Goal: Information Seeking & Learning: Learn about a topic

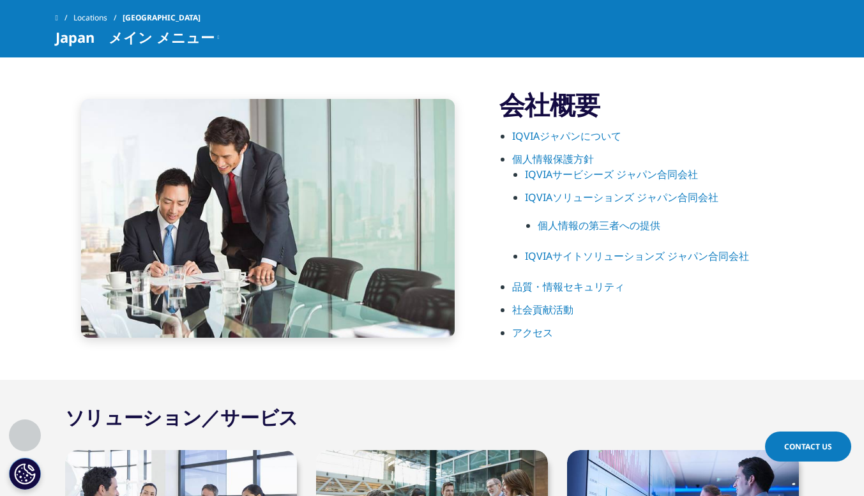
scroll to position [695, 0]
click at [559, 134] on link "IQVIAジャパンについて" at bounding box center [566, 135] width 109 height 14
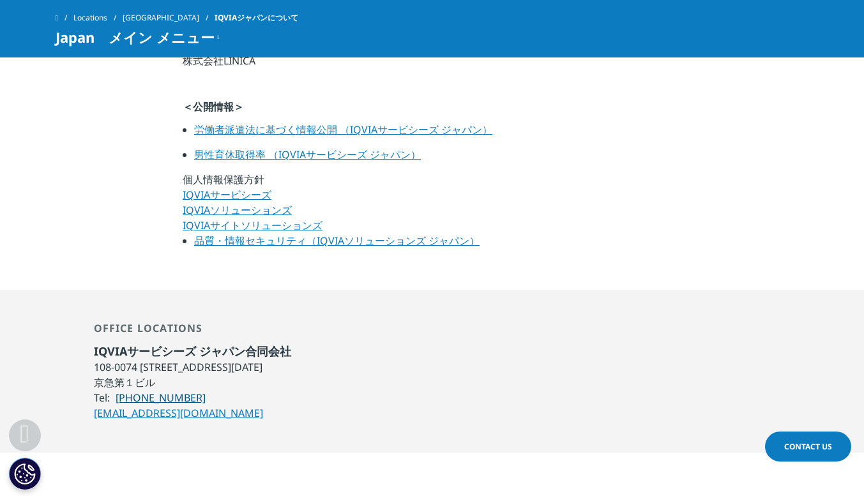
scroll to position [862, 0]
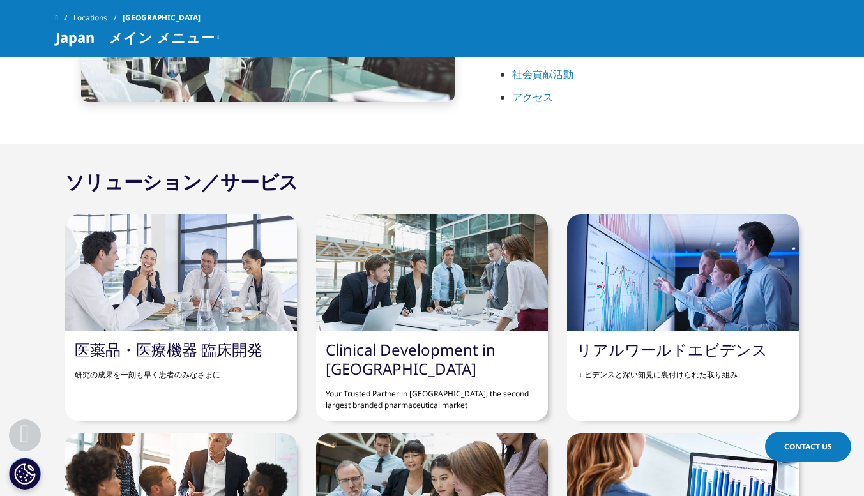
scroll to position [1007, 0]
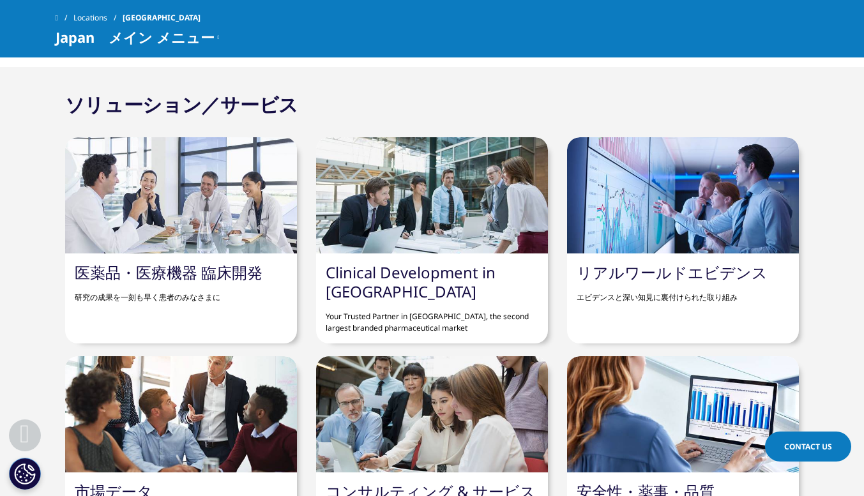
click at [204, 268] on link "医薬品・医療機器 臨床開発" at bounding box center [169, 272] width 188 height 21
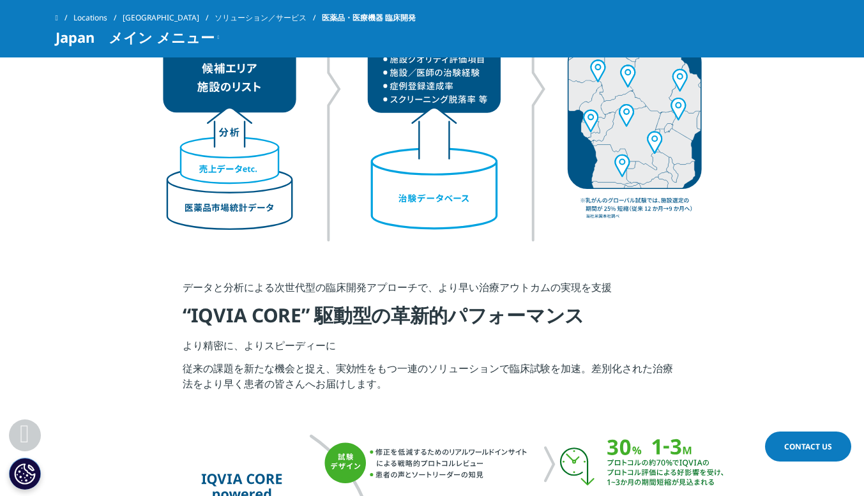
scroll to position [2217, 0]
